Goal: Information Seeking & Learning: Learn about a topic

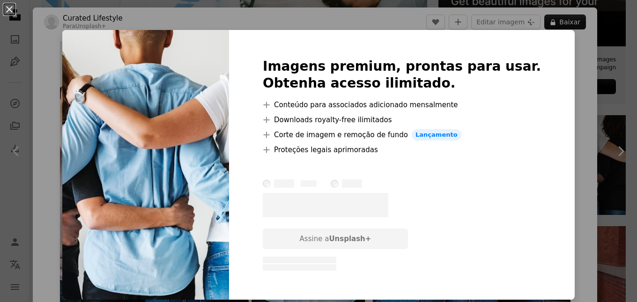
scroll to position [141, 0]
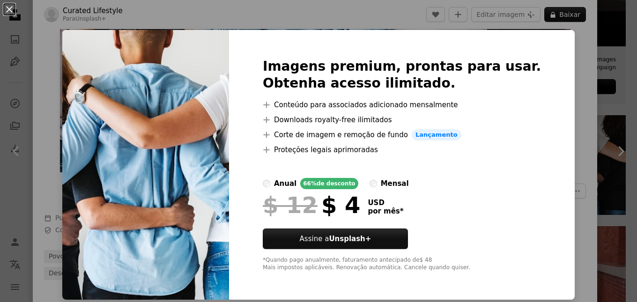
click at [605, 121] on div "An X shape Imagens premium, prontas para usar. Obtenha acesso ilimitado. A plus…" at bounding box center [318, 151] width 637 height 302
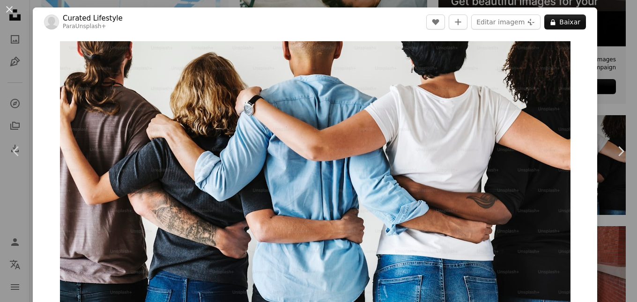
click at [604, 30] on div "An X shape Chevron left Chevron right Curated Lifestyle Para Unsplash+ A heart …" at bounding box center [318, 151] width 637 height 302
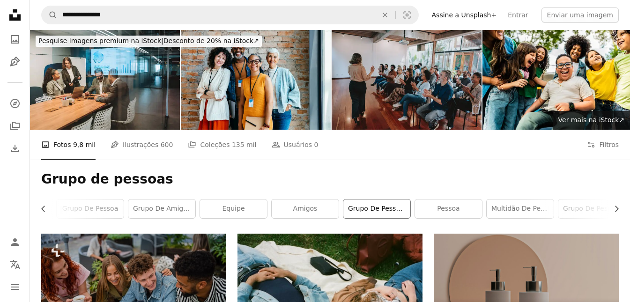
click at [389, 202] on link "grupo de pessoas trabalhando" at bounding box center [376, 209] width 67 height 19
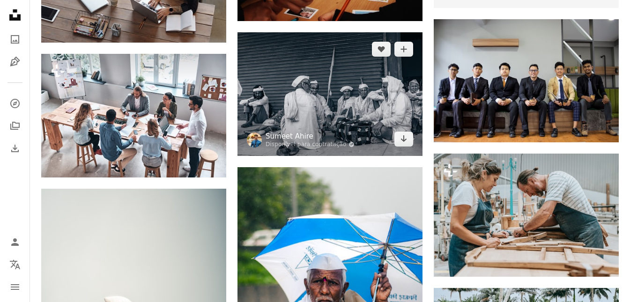
scroll to position [187, 0]
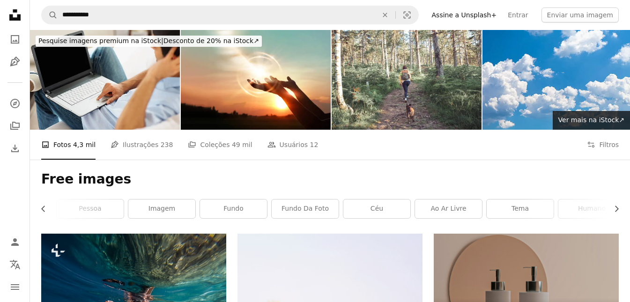
click at [622, 209] on div "Free images Chevron left Chevron right livre Imagem grátis natureza fotografia …" at bounding box center [330, 197] width 600 height 74
click at [617, 208] on icon "button" at bounding box center [617, 209] width 4 height 6
click at [617, 208] on link "humano" at bounding box center [584, 209] width 67 height 19
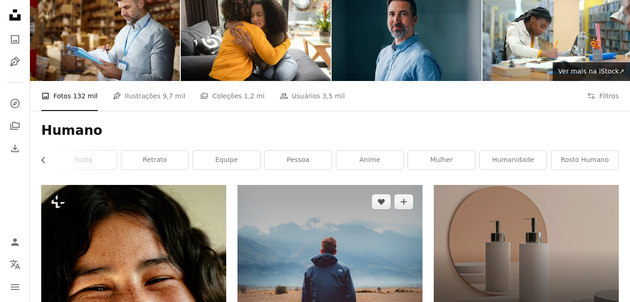
scroll to position [94, 0]
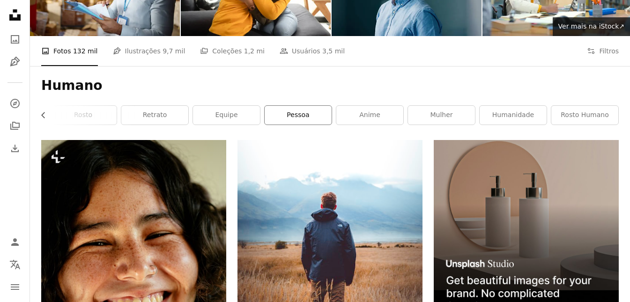
click at [292, 118] on link "pessoa" at bounding box center [298, 115] width 67 height 19
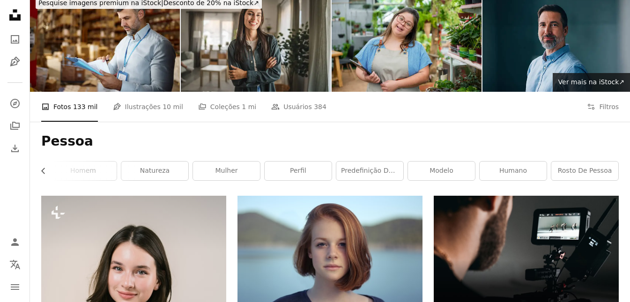
scroll to position [94, 0]
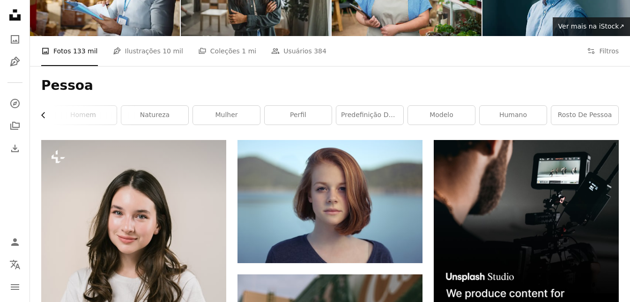
click at [44, 114] on icon "Chevron left" at bounding box center [43, 115] width 9 height 9
click at [42, 115] on icon "Chevron left" at bounding box center [43, 115] width 9 height 9
click at [41, 117] on div "profissional" at bounding box center [75, 115] width 68 height 20
click at [41, 117] on div "Pessoa Chevron right profissional retrato povo rosto homem natureza mulher perf…" at bounding box center [330, 103] width 600 height 74
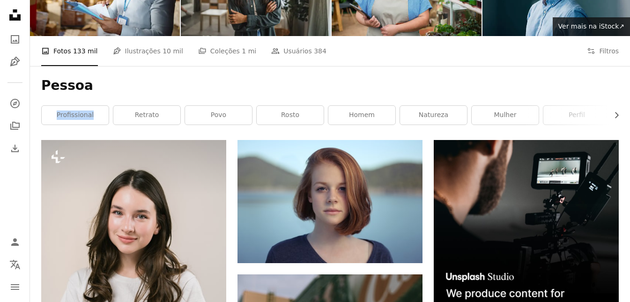
click at [41, 117] on div "Pessoa Chevron right profissional retrato povo rosto homem natureza mulher perf…" at bounding box center [330, 103] width 600 height 74
